Goal: Task Accomplishment & Management: Manage account settings

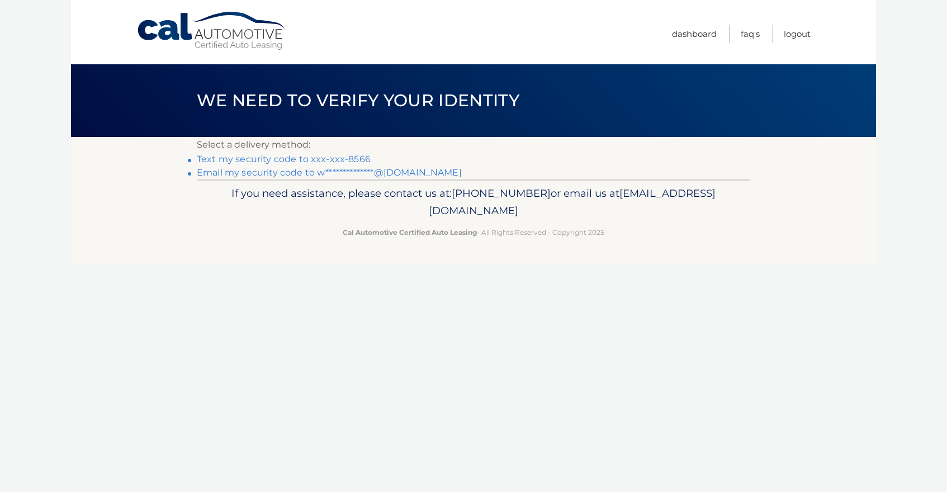
click at [281, 173] on link "**********" at bounding box center [329, 172] width 265 height 11
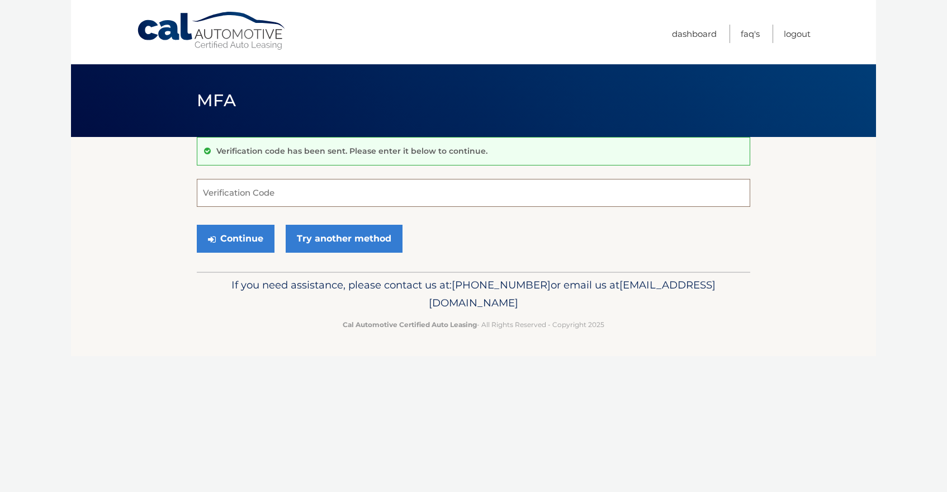
click at [272, 200] on input "Verification Code" at bounding box center [473, 193] width 553 height 28
type input "803485"
click at [246, 242] on button "Continue" at bounding box center [236, 239] width 78 height 28
